Goal: Obtain resource: Obtain resource

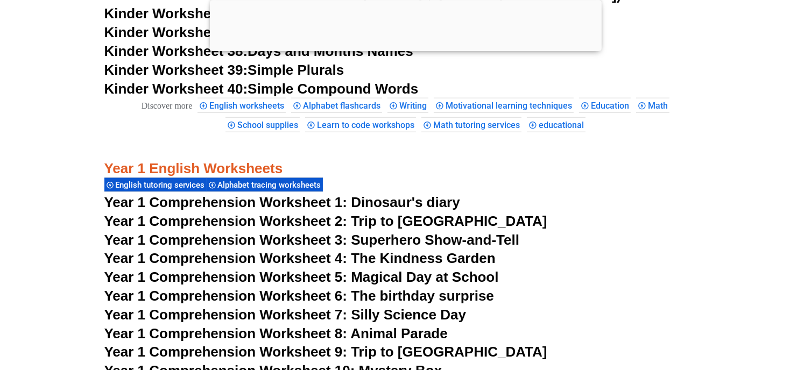
scroll to position [1128, 0]
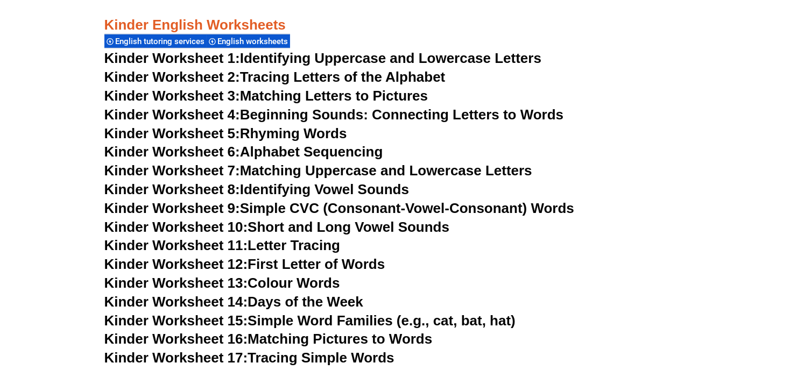
scroll to position [686, 0]
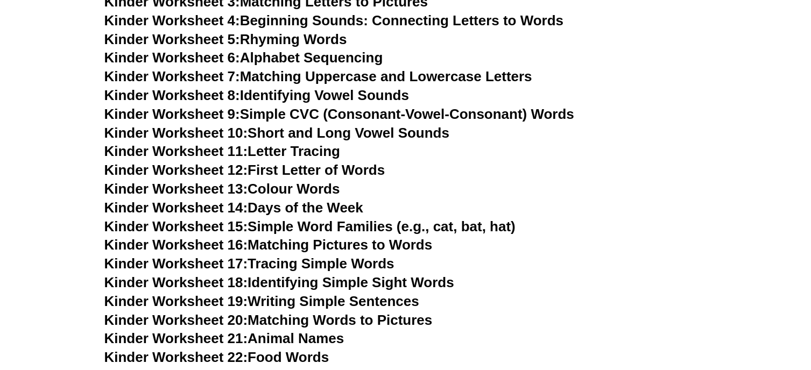
click at [331, 111] on link "Kinder Worksheet 9: Simple CVC (Consonant-Vowel-Consonant) Words" at bounding box center [339, 114] width 470 height 16
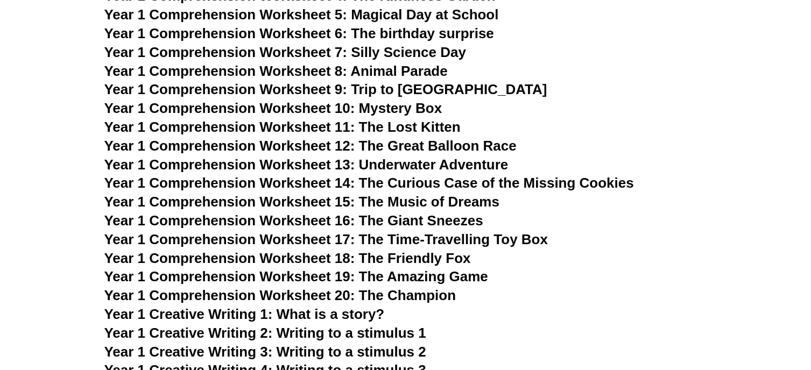
scroll to position [1735, 0]
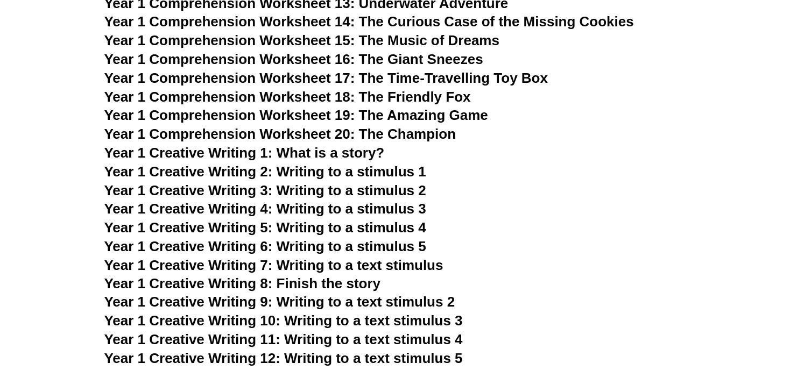
click at [380, 208] on span "Year 1 Creative Writing 4: Writing to a stimulus 3" at bounding box center [265, 209] width 322 height 16
click at [408, 167] on span "Year 1 Creative Writing 2: Writing to a stimulus 1" at bounding box center [265, 172] width 322 height 16
click at [401, 186] on span "Year 1 Creative Writing 3: Writing to a stimulus 2" at bounding box center [265, 190] width 322 height 16
click at [416, 207] on span "Year 1 Creative Writing 4: Writing to a stimulus 3" at bounding box center [265, 209] width 322 height 16
click at [408, 223] on span "Year 1 Creative Writing 5: Writing to a stimulus 4" at bounding box center [265, 228] width 322 height 16
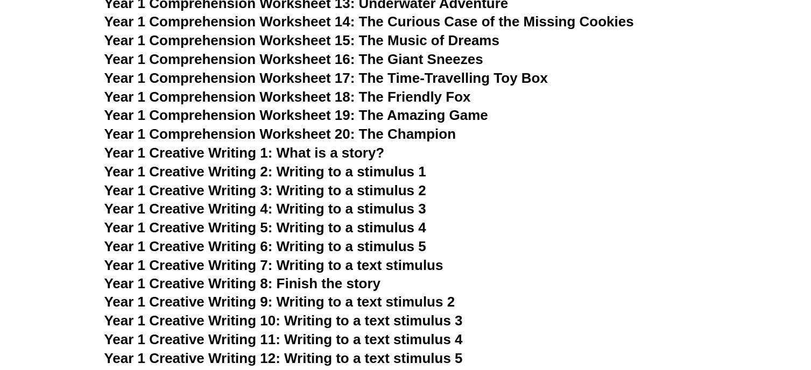
click at [417, 204] on span "Year 1 Creative Writing 4: Writing to a stimulus 3" at bounding box center [265, 209] width 322 height 16
click at [408, 243] on span "Year 1 Creative Writing 6: Writing to a stimulus 5" at bounding box center [265, 246] width 322 height 16
click at [418, 264] on span "Year 1 Creative Writing 7: Writing to a text stimulus" at bounding box center [273, 265] width 339 height 16
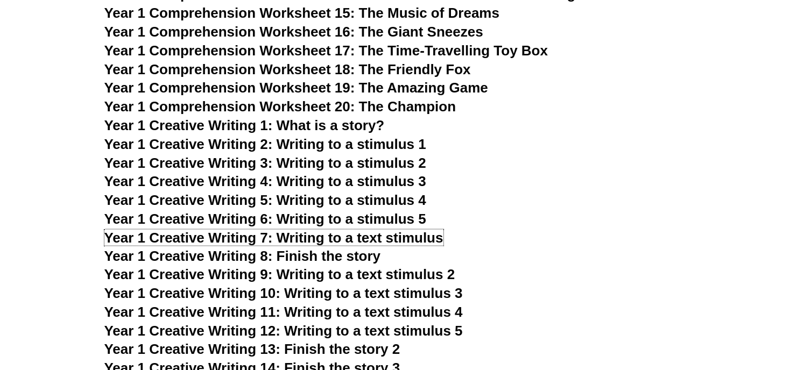
scroll to position [1830, 0]
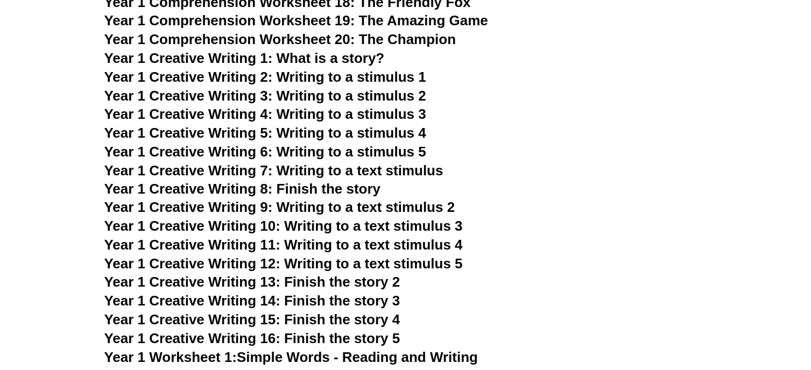
click at [377, 189] on span "Year 1 Creative Writing 8: Finish the story" at bounding box center [242, 189] width 277 height 16
click at [435, 207] on span "Year 1 Creative Writing 9: Writing to a text stimulus 2" at bounding box center [279, 208] width 351 height 16
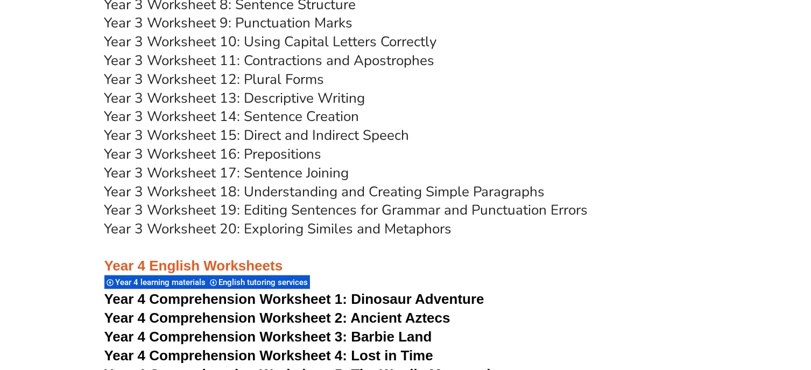
scroll to position [3995, 0]
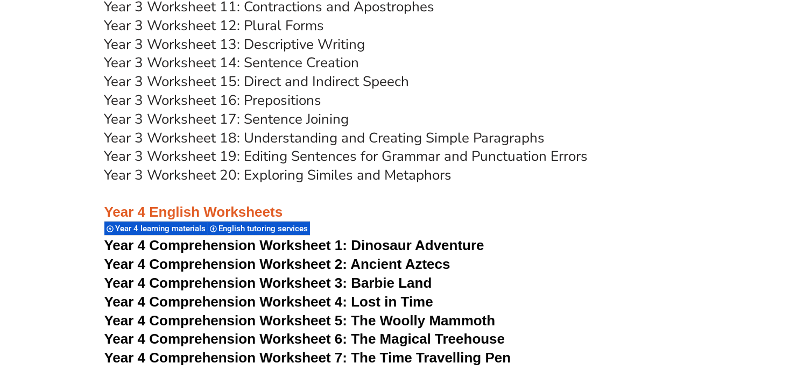
click at [374, 185] on link "Year 3 Worksheet 20: Exploring Similes and Metaphors" at bounding box center [278, 175] width 348 height 19
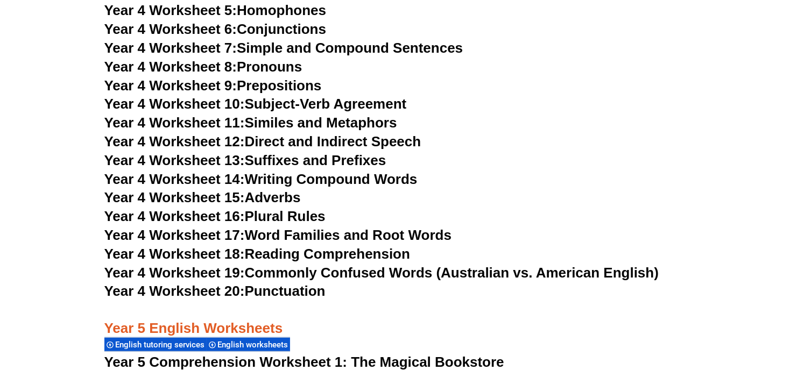
scroll to position [4682, 0]
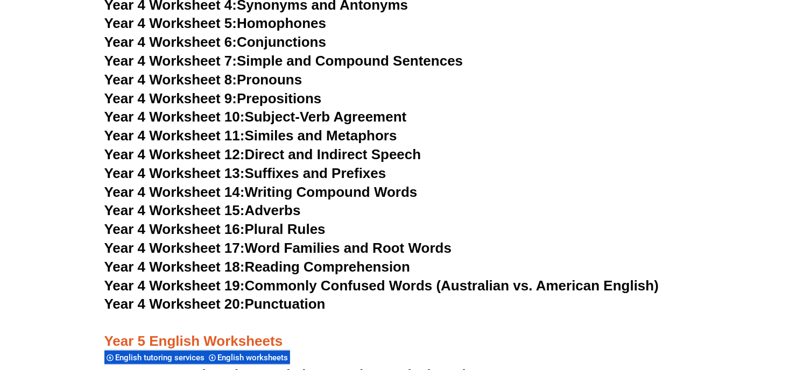
click at [320, 312] on link "Year 4 Worksheet 20: Punctuation" at bounding box center [214, 304] width 221 height 16
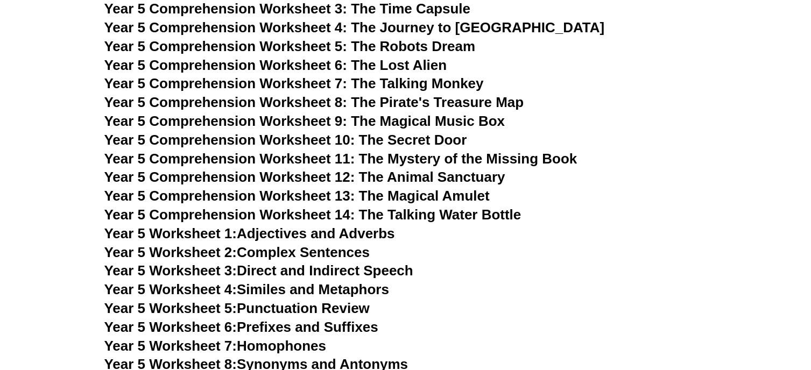
scroll to position [5125, 0]
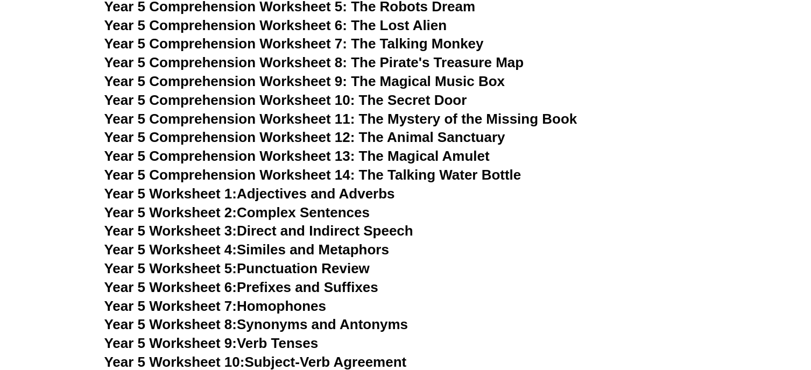
click at [370, 277] on link "Year 5 Worksheet 5: Punctuation Review" at bounding box center [236, 268] width 265 height 16
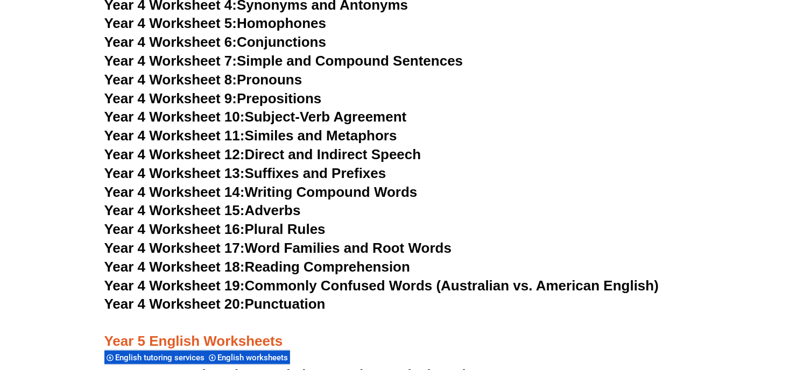
scroll to position [4668, 0]
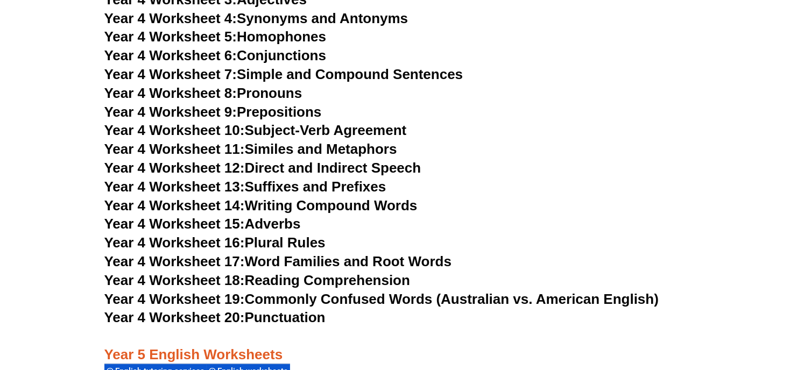
click at [325, 326] on link "Year 4 Worksheet 20: Punctuation" at bounding box center [214, 317] width 221 height 16
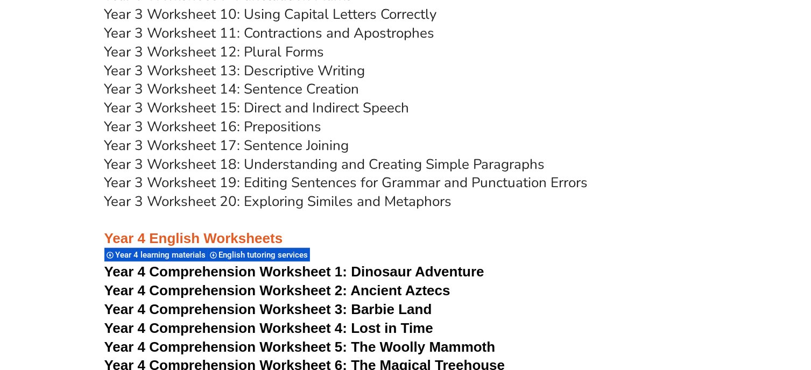
scroll to position [3955, 0]
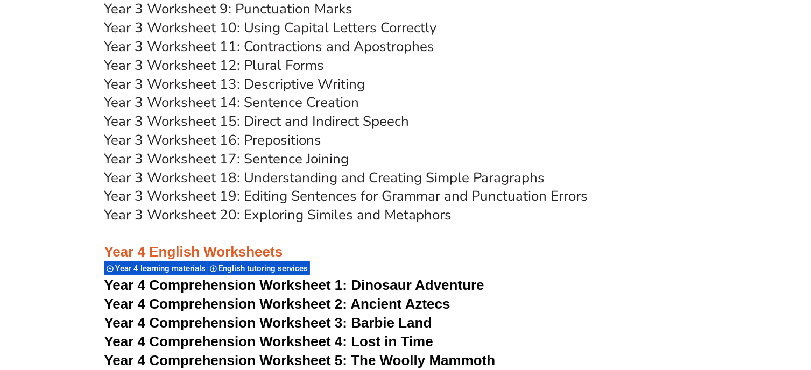
click at [341, 18] on link "Year 3 Worksheet 9: Punctuation Marks" at bounding box center [228, 8] width 249 height 19
